Goal: Transaction & Acquisition: Subscribe to service/newsletter

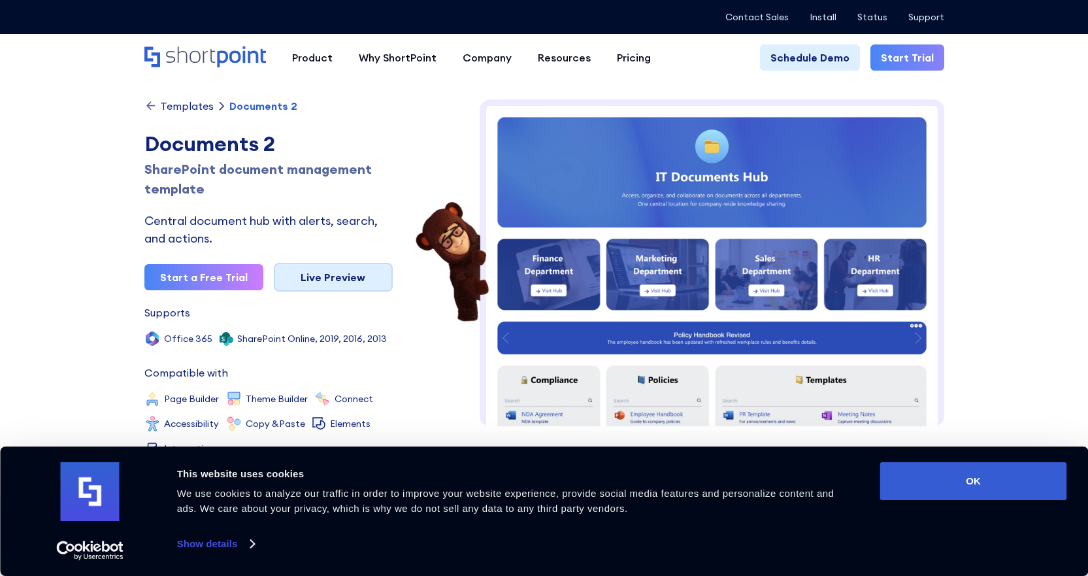
click at [356, 282] on link "Live Preview" at bounding box center [333, 277] width 119 height 29
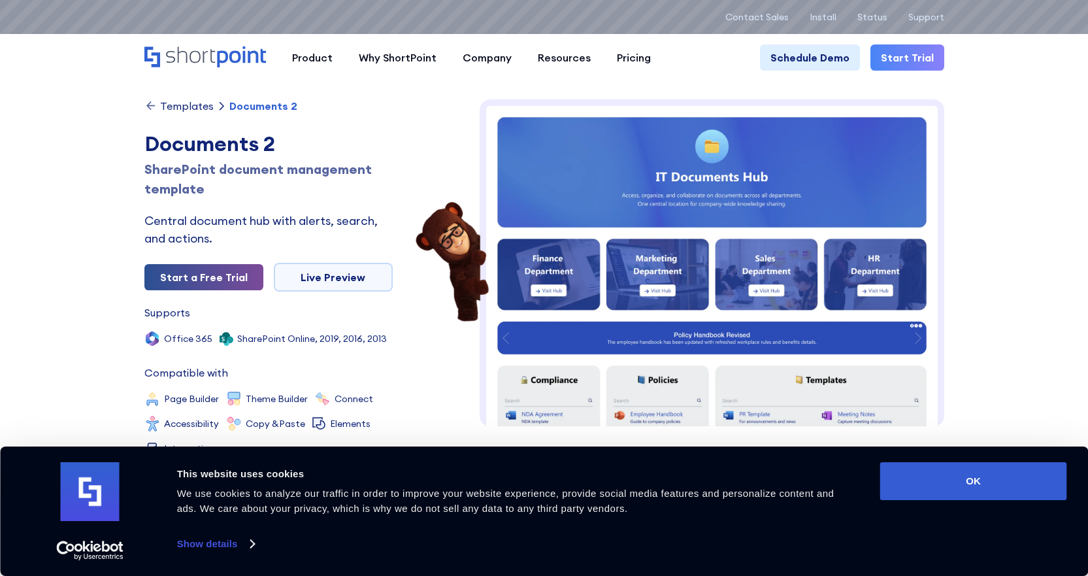
click at [216, 276] on link "Start a Free Trial" at bounding box center [203, 277] width 119 height 26
